Goal: Find contact information: Find contact information

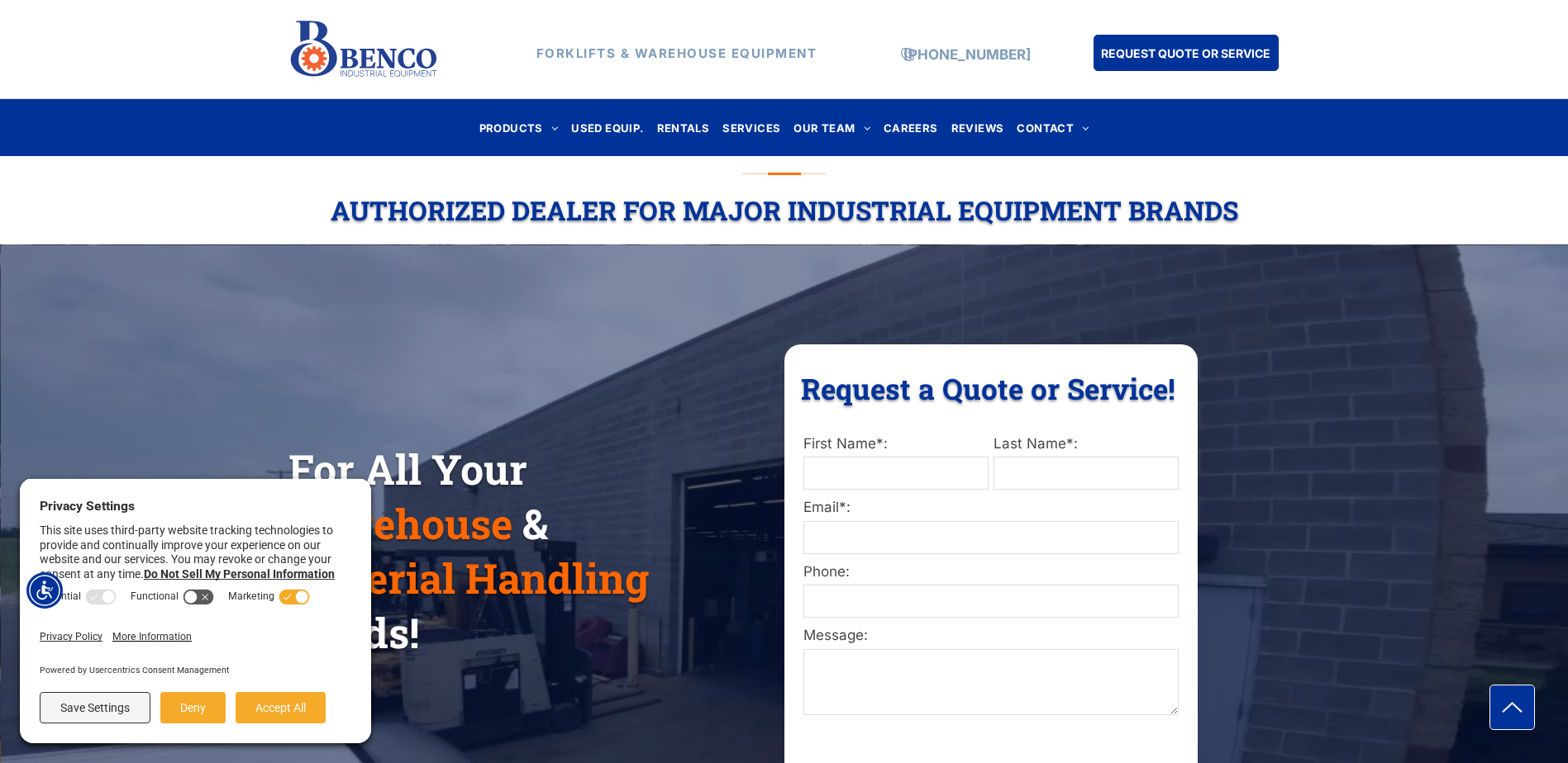
click at [1137, 118] on nav "PRODUCTS FORKLIFTS HYUNDAI FORKLIFTS HANGCHA FORKLIFTS SKYJACK SCISSOR LIFTS TA…" at bounding box center [784, 127] width 970 height 36
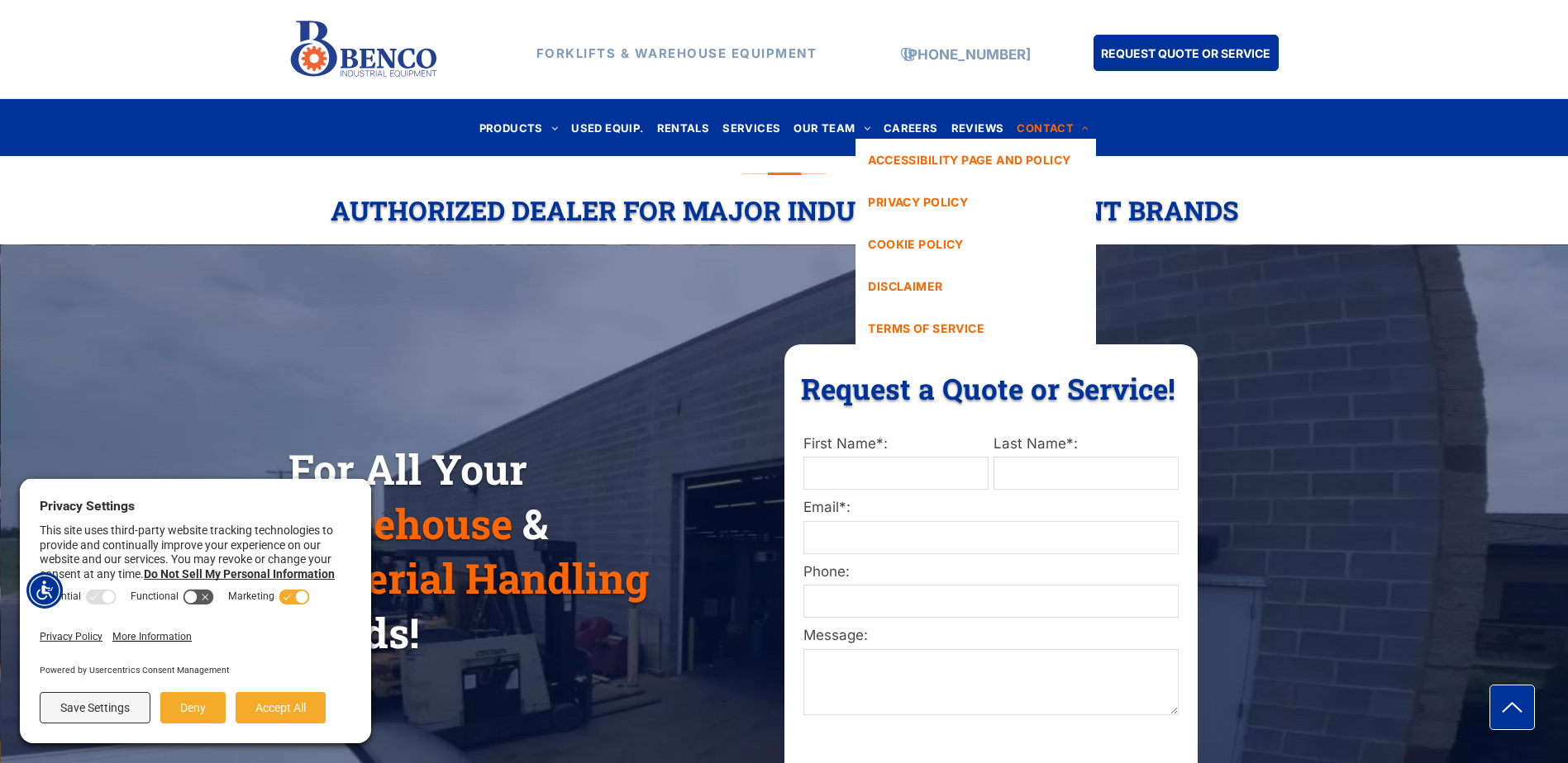
click at [1046, 122] on span "CONTACT" at bounding box center [1053, 127] width 72 height 22
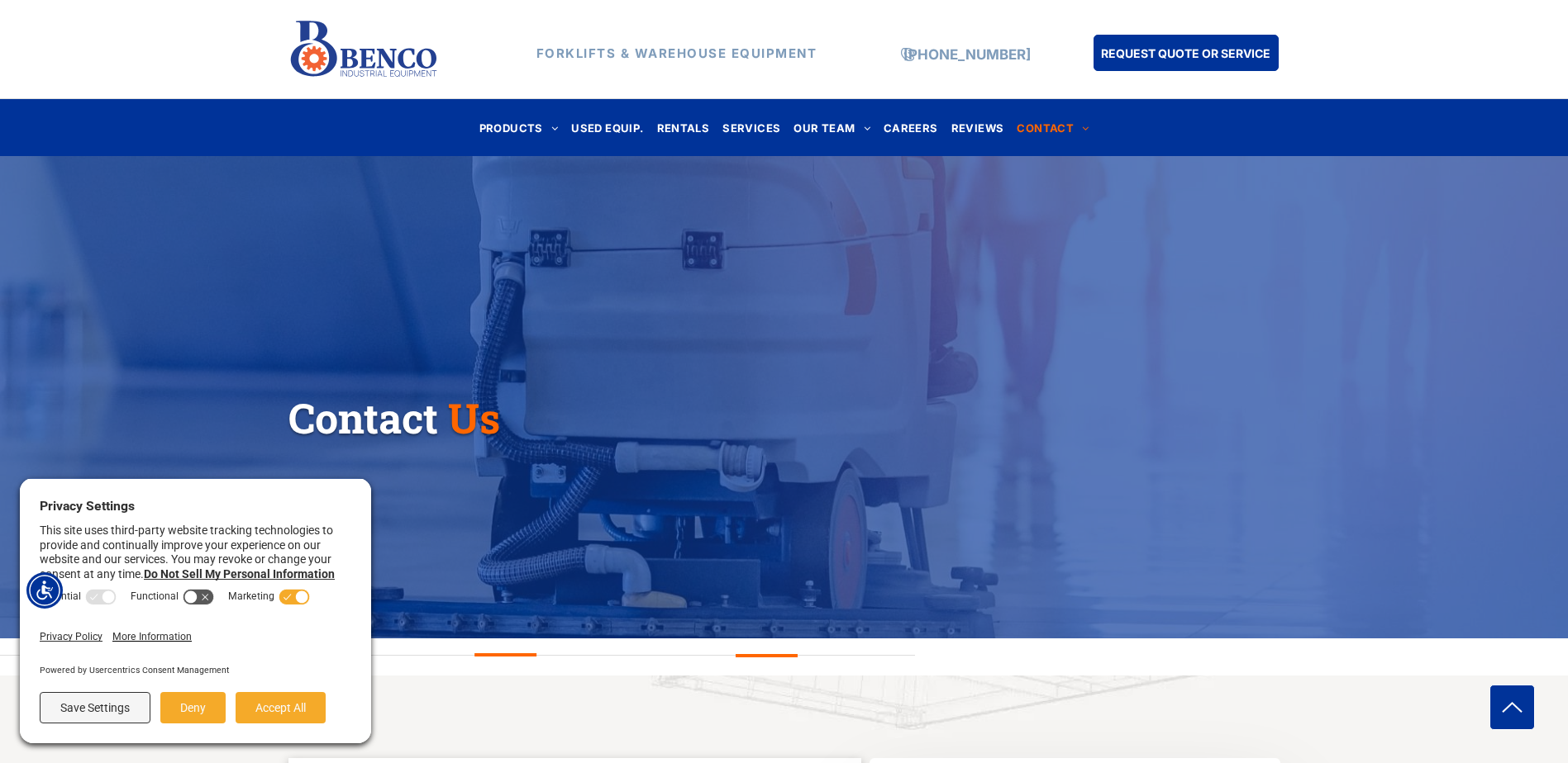
drag, startPoint x: 284, startPoint y: 712, endPoint x: 432, endPoint y: 670, distance: 153.8
click at [285, 712] on button "Accept All" at bounding box center [281, 708] width 90 height 32
